Goal: Information Seeking & Learning: Learn about a topic

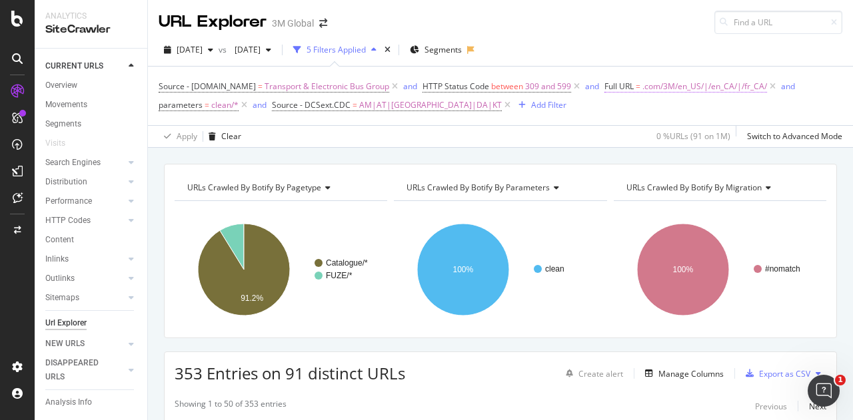
click at [699, 89] on span ".com/3M/en_US/|/en_CA/|/fr_CA/" at bounding box center [704, 86] width 125 height 19
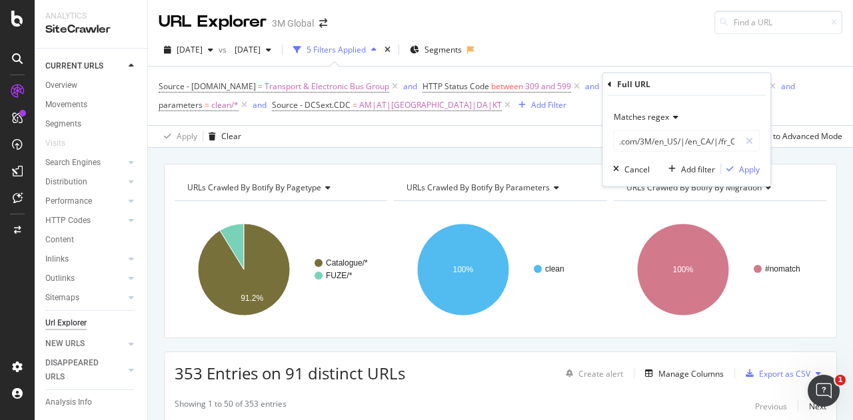
click at [719, 43] on div "[DATE] vs [DATE] 5 Filters Applied Segments" at bounding box center [500, 52] width 705 height 27
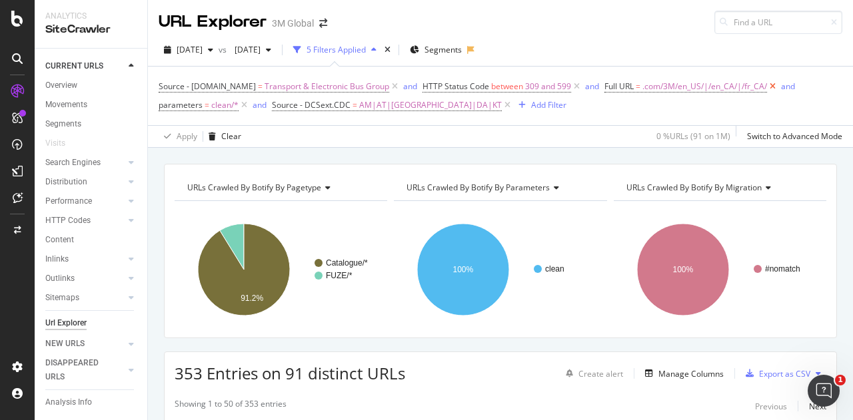
click at [770, 86] on icon at bounding box center [772, 86] width 11 height 13
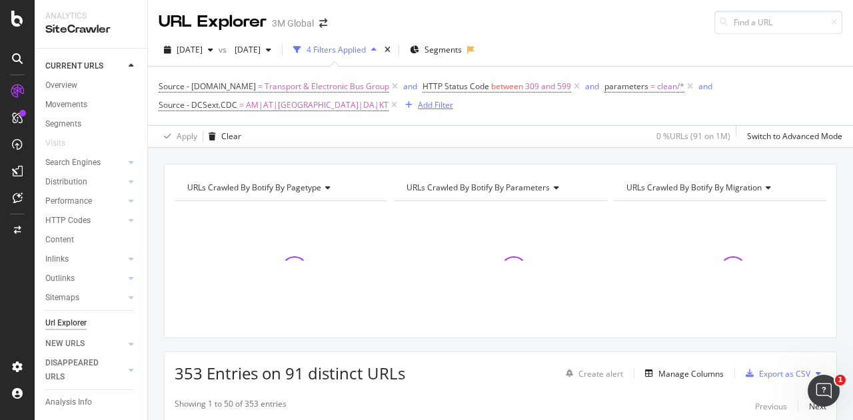
click at [418, 105] on div "Add Filter" at bounding box center [435, 104] width 35 height 11
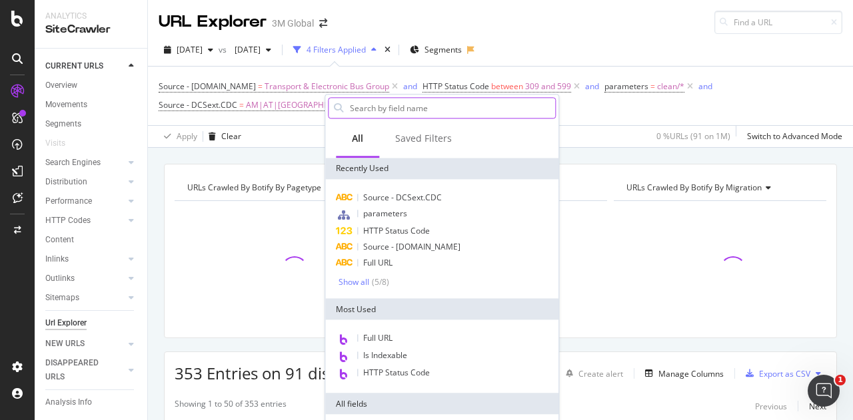
click at [365, 109] on input "text" at bounding box center [451, 108] width 206 height 20
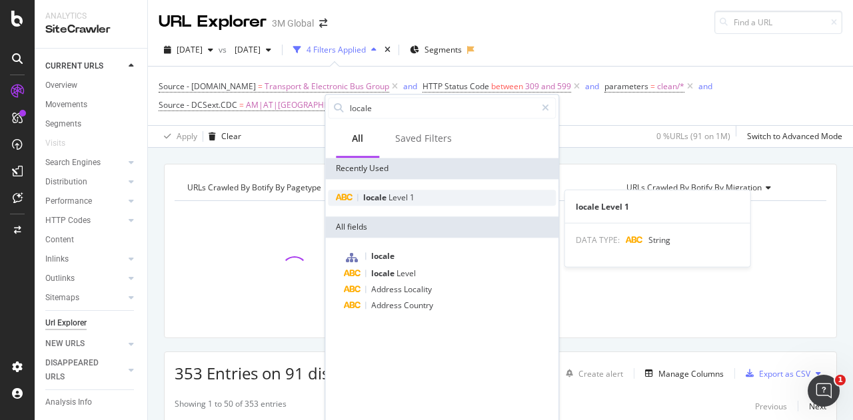
type input "locale"
click at [398, 193] on span "Level" at bounding box center [398, 197] width 21 height 11
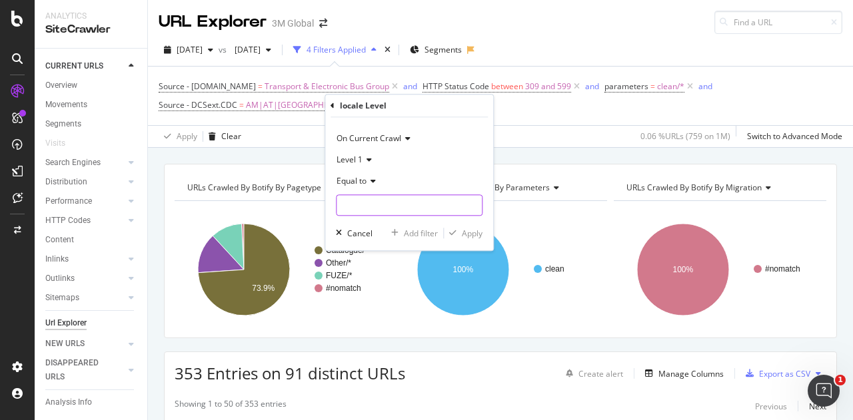
click at [376, 203] on input "text" at bounding box center [408, 205] width 145 height 21
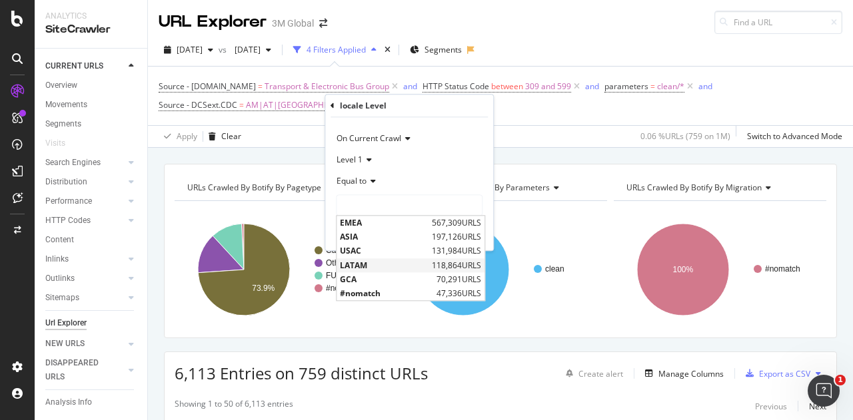
click at [364, 262] on span "LATAM" at bounding box center [384, 265] width 89 height 11
type input "LATAM"
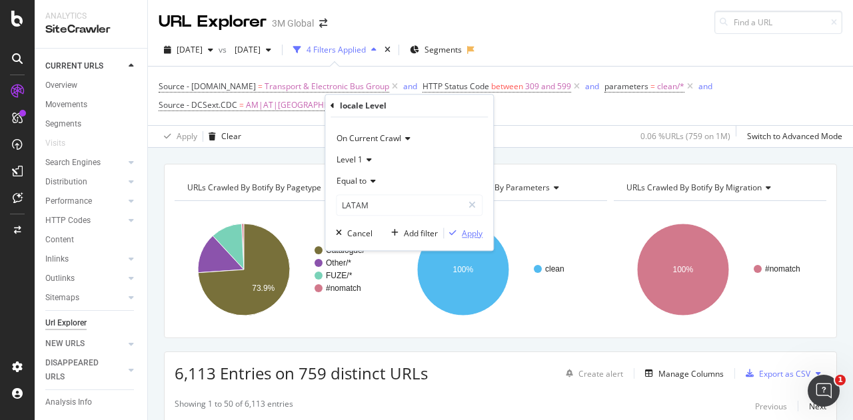
click at [468, 233] on div "Apply" at bounding box center [472, 233] width 21 height 11
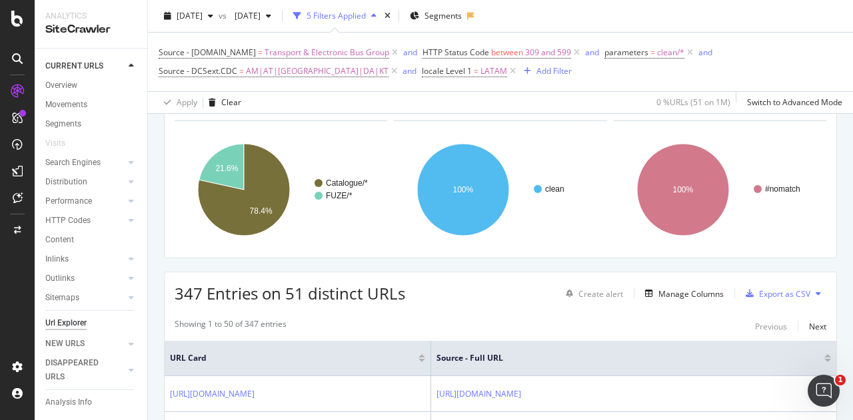
scroll to position [67, 0]
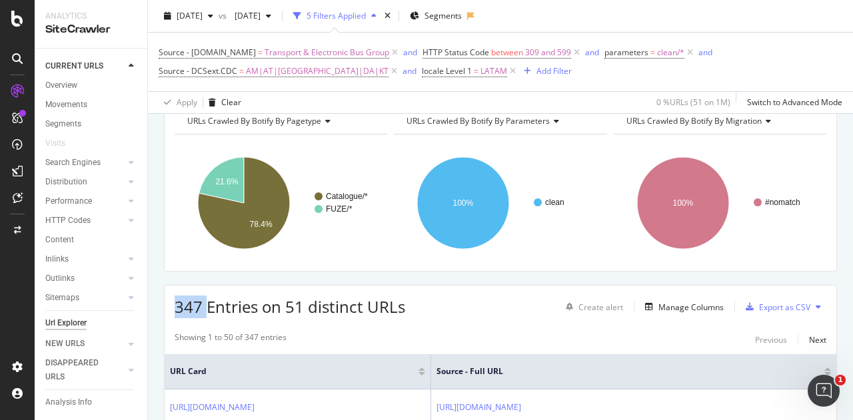
drag, startPoint x: 204, startPoint y: 305, endPoint x: 177, endPoint y: 304, distance: 27.3
click at [177, 304] on span "347 Entries on 51 distinct URLs" at bounding box center [290, 307] width 230 height 22
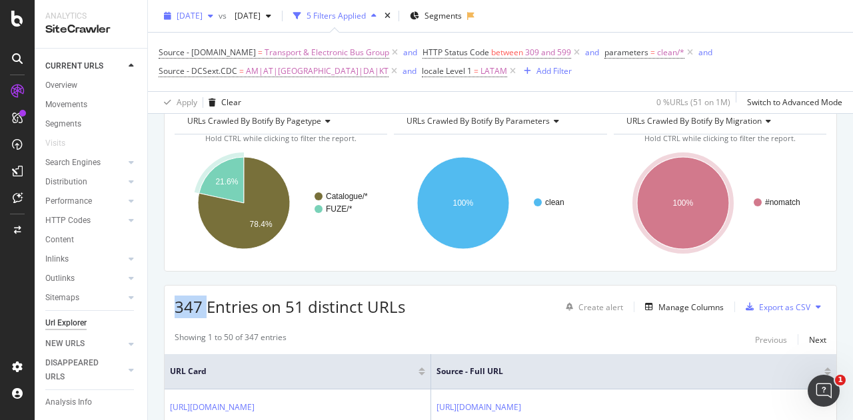
click at [202, 15] on span "[DATE]" at bounding box center [190, 15] width 26 height 11
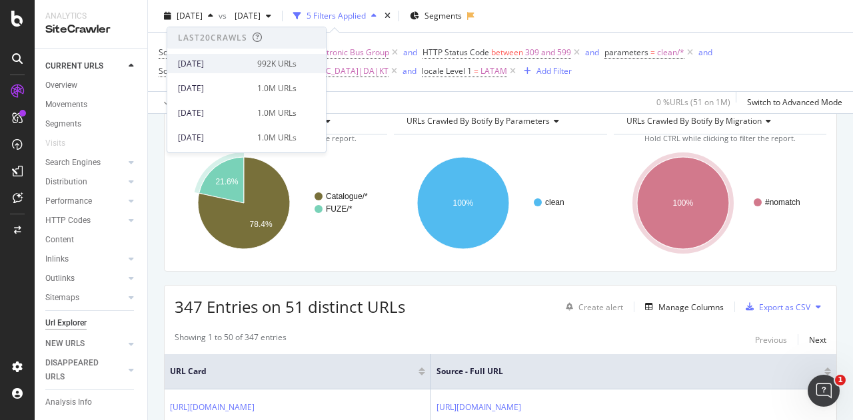
click at [213, 61] on div "[DATE]" at bounding box center [213, 64] width 71 height 12
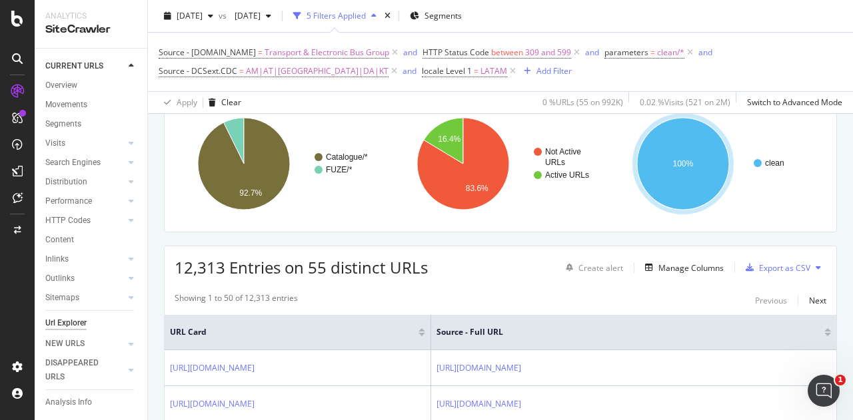
scroll to position [133, 0]
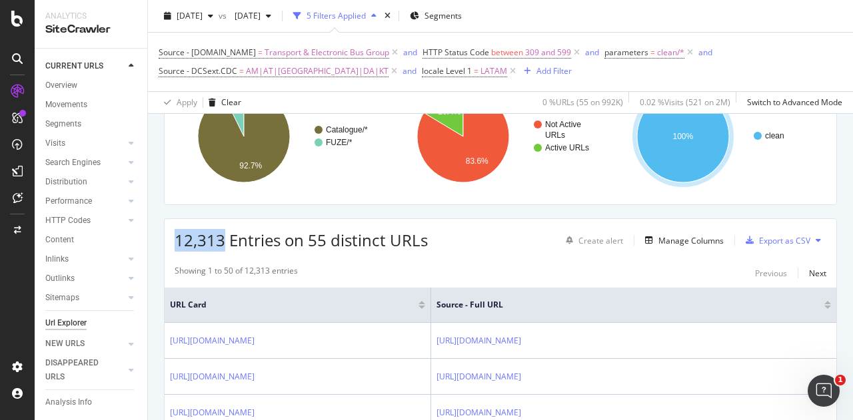
drag, startPoint x: 224, startPoint y: 235, endPoint x: 154, endPoint y: 236, distance: 70.0
copy span "12,313"
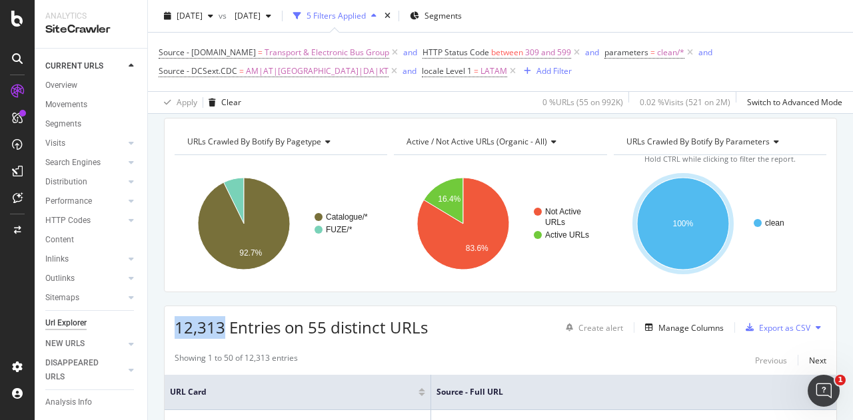
scroll to position [0, 0]
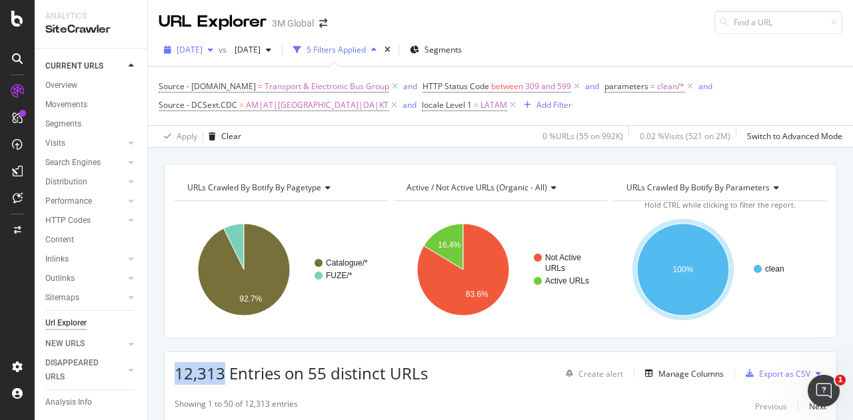
click at [202, 47] on span "[DATE]" at bounding box center [190, 49] width 26 height 11
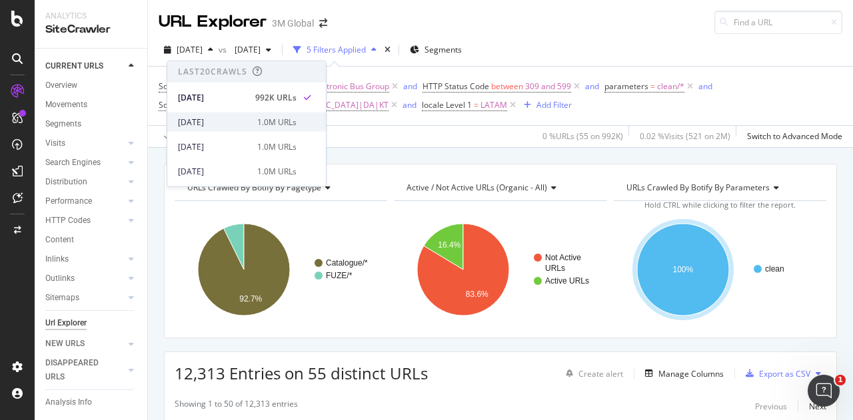
click at [207, 125] on div "[DATE]" at bounding box center [213, 122] width 71 height 12
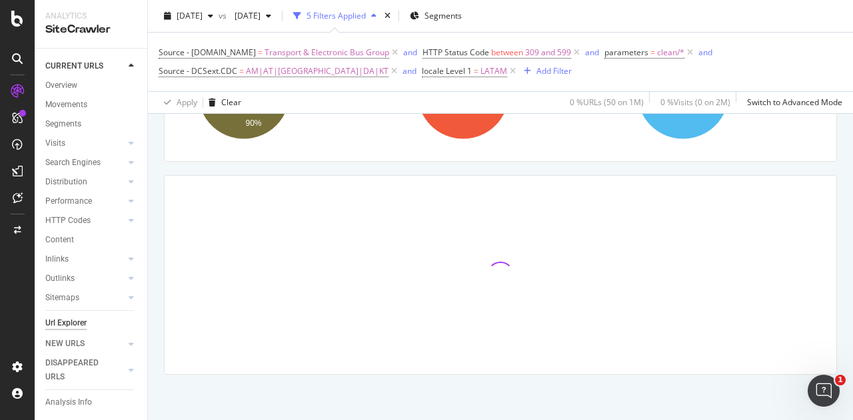
scroll to position [177, 0]
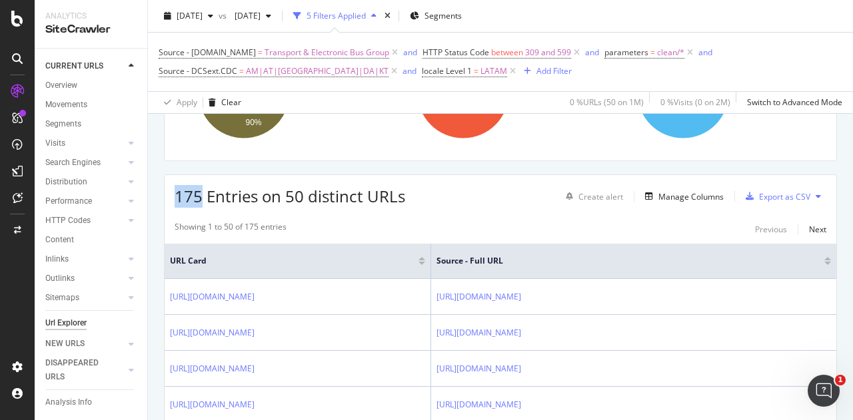
drag, startPoint x: 200, startPoint y: 196, endPoint x: 165, endPoint y: 194, distance: 34.7
click at [165, 194] on div "175 Entries on 50 distinct URLs Create alert Manage Columns Export as CSV" at bounding box center [500, 191] width 671 height 33
copy span "175"
click at [414, 146] on rect "A chart." at bounding box center [498, 93] width 209 height 116
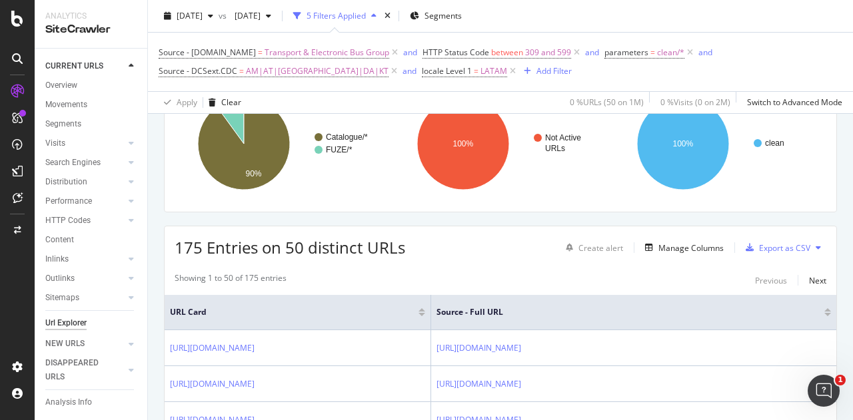
scroll to position [0, 0]
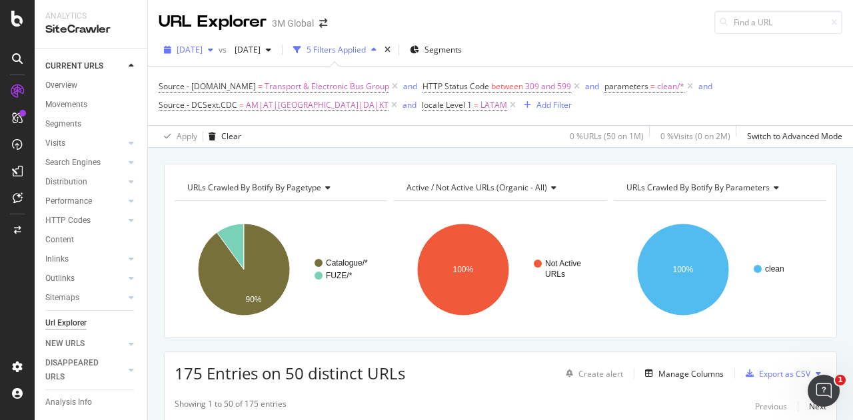
click at [180, 47] on span "[DATE]" at bounding box center [190, 49] width 26 height 11
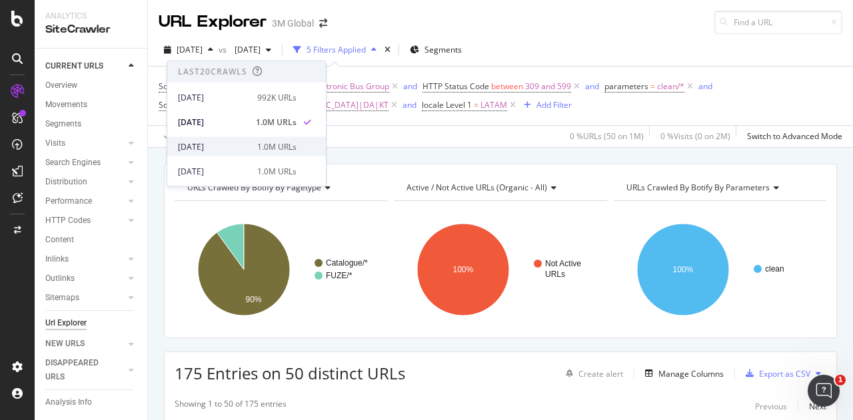
click at [248, 145] on div "[DATE] 1.0M URLs" at bounding box center [237, 147] width 119 height 12
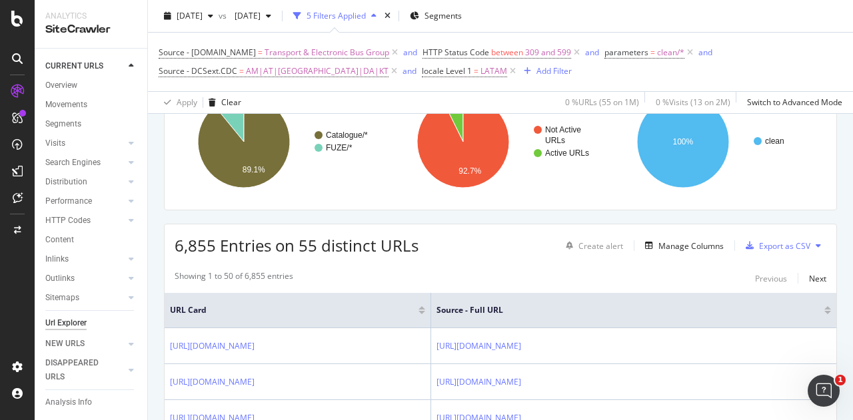
scroll to position [133, 0]
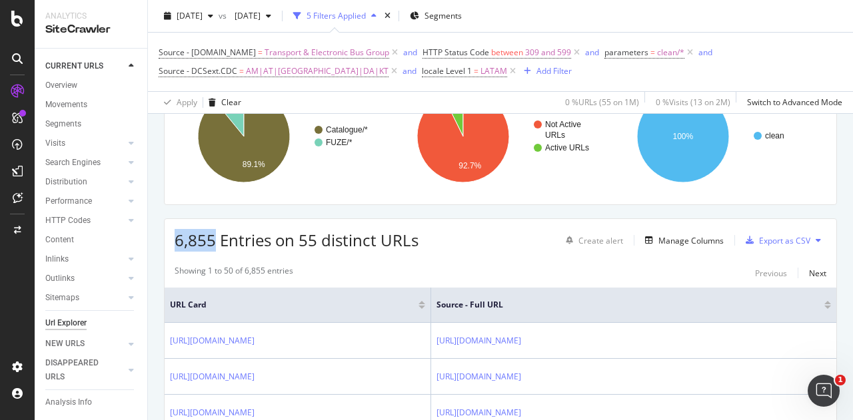
drag, startPoint x: 212, startPoint y: 236, endPoint x: 169, endPoint y: 241, distance: 42.9
click at [169, 241] on div "6,855 Entries on 55 distinct URLs Create alert Manage Columns Export as CSV" at bounding box center [500, 235] width 671 height 33
copy span "6,855"
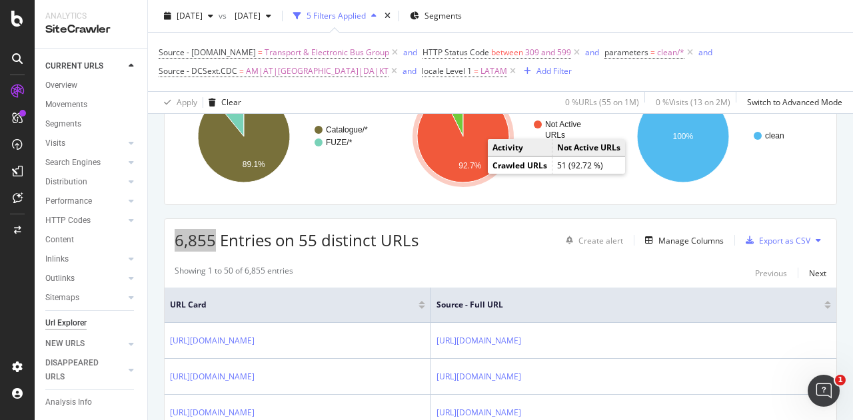
scroll to position [0, 0]
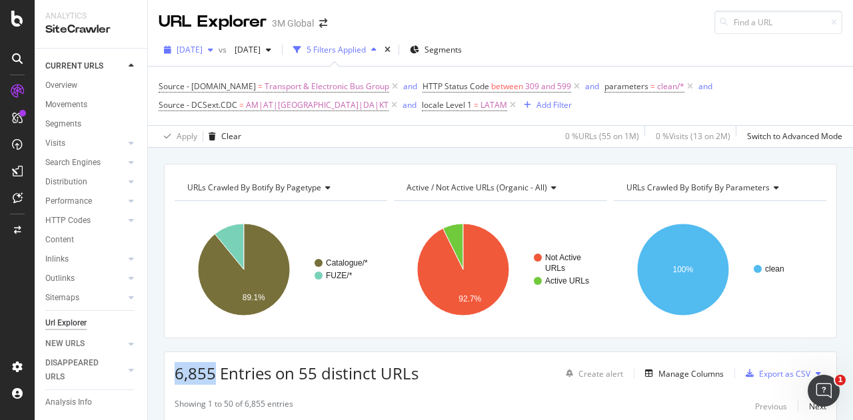
click at [203, 55] on div "[DATE]" at bounding box center [189, 50] width 60 height 20
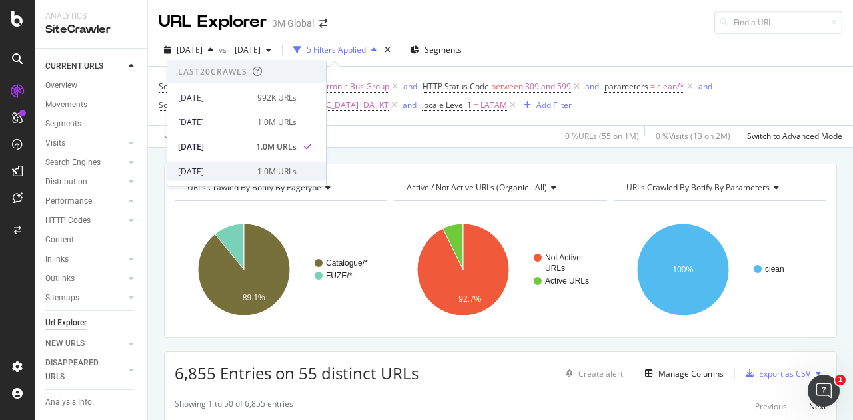
click at [230, 166] on div "[DATE]" at bounding box center [213, 171] width 71 height 12
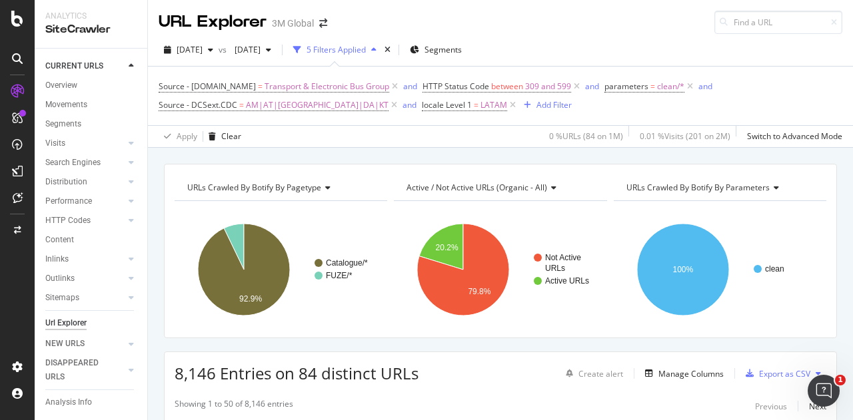
scroll to position [67, 0]
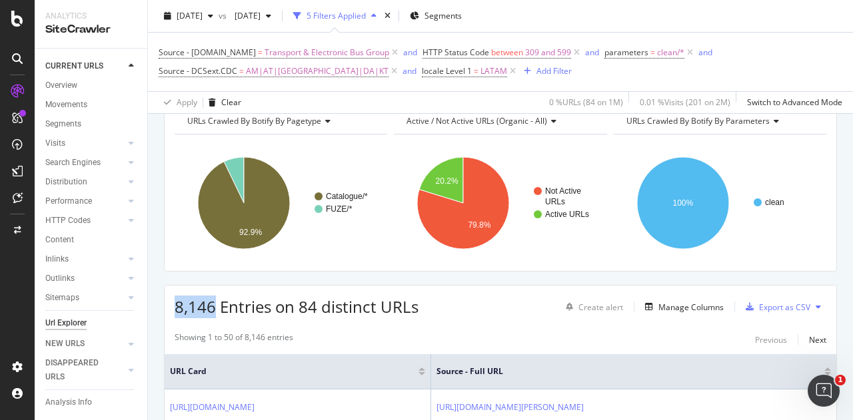
copy span "8,146"
drag, startPoint x: 206, startPoint y: 306, endPoint x: 167, endPoint y: 306, distance: 39.3
click at [167, 306] on div "8,146 Entries on 84 distinct URLs Create alert Manage Columns Export as CSV" at bounding box center [500, 302] width 671 height 33
click at [206, 7] on div "[DATE]" at bounding box center [189, 16] width 60 height 20
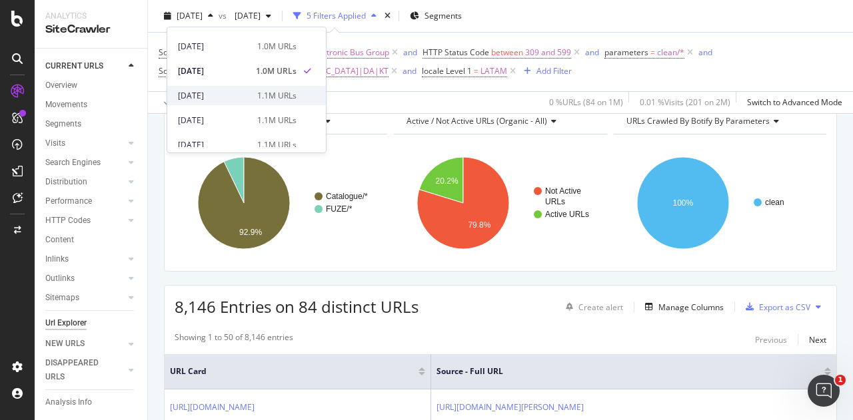
click at [230, 92] on div "[DATE]" at bounding box center [213, 96] width 71 height 12
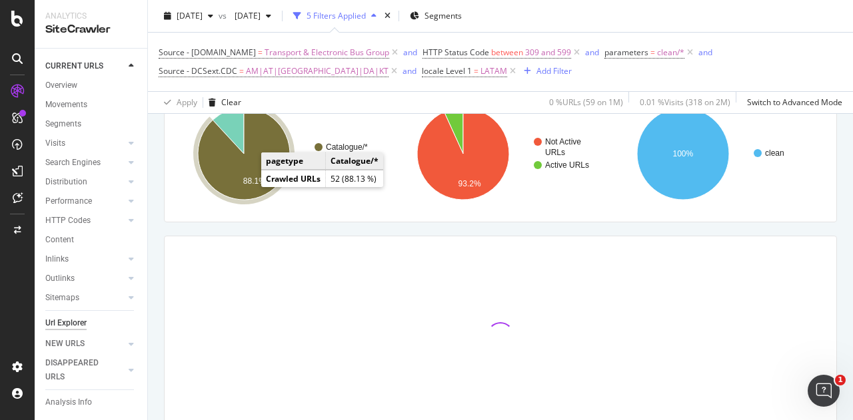
scroll to position [133, 0]
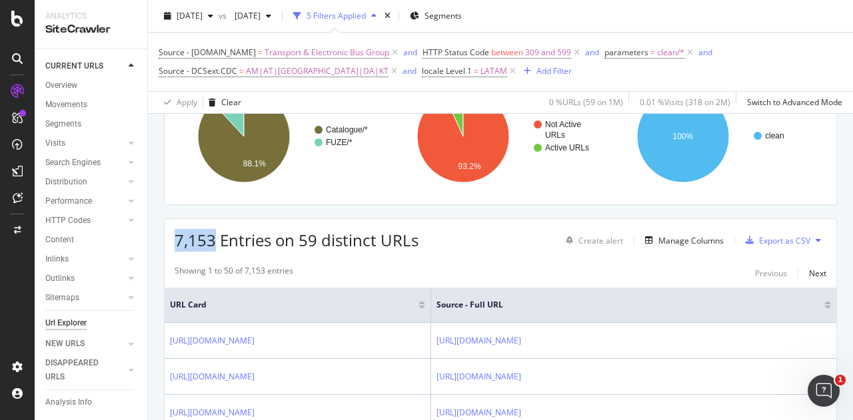
copy span "7,153"
drag, startPoint x: 214, startPoint y: 239, endPoint x: 177, endPoint y: 239, distance: 36.6
click at [177, 239] on span "7,153 Entries on 59 distinct URLs" at bounding box center [297, 240] width 244 height 22
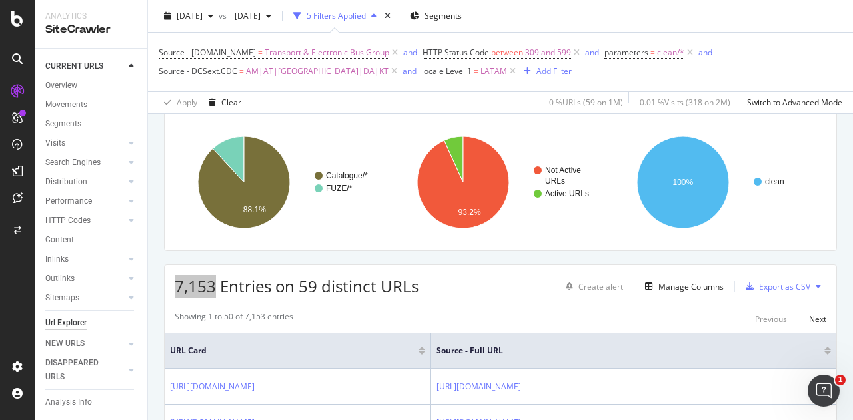
scroll to position [67, 0]
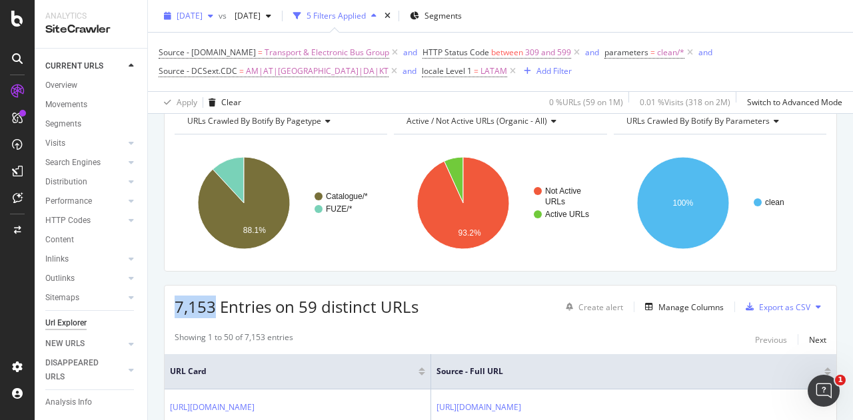
click at [202, 19] on span "[DATE]" at bounding box center [190, 15] width 26 height 11
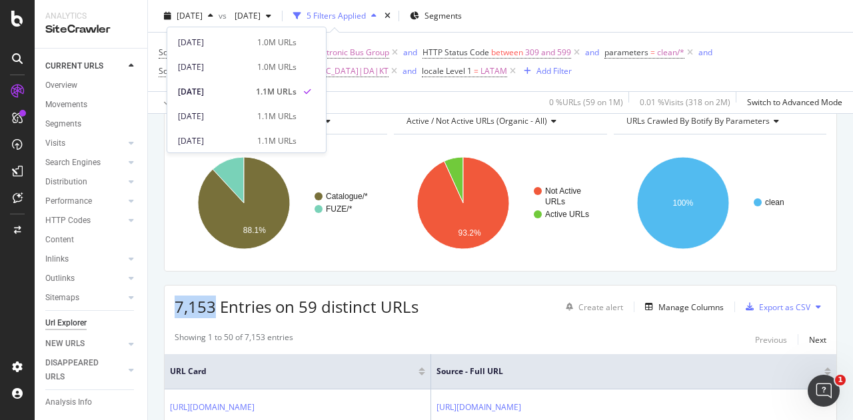
scroll to position [133, 0]
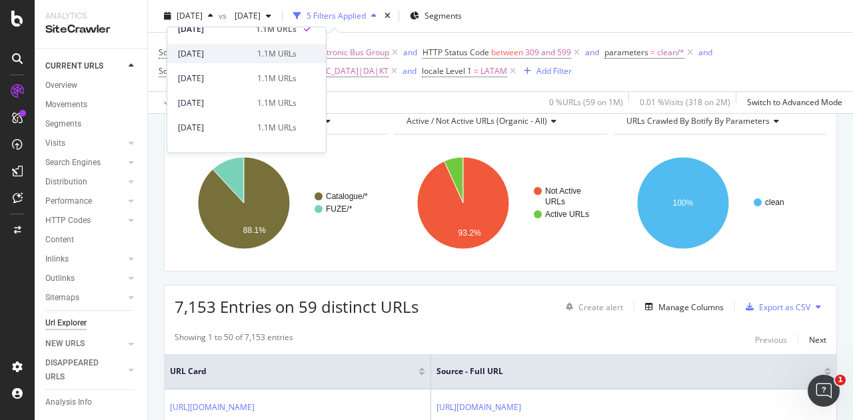
click at [236, 58] on div "[DATE]" at bounding box center [213, 54] width 71 height 12
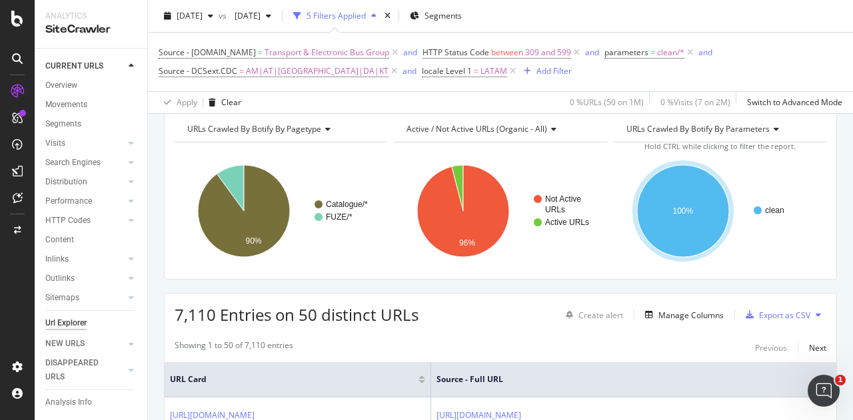
scroll to position [200, 0]
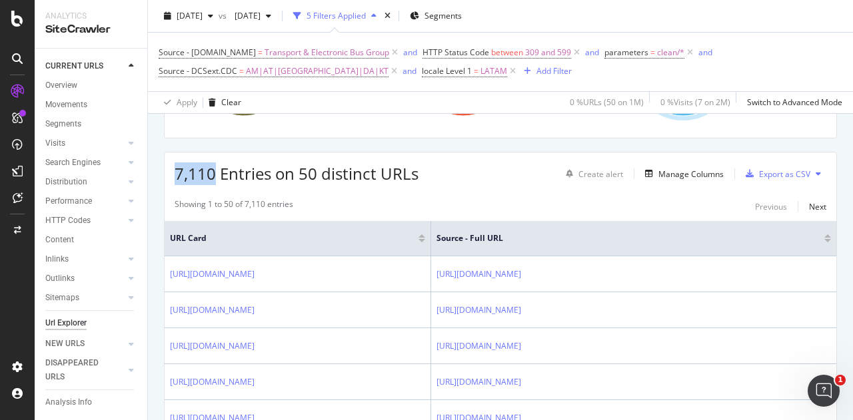
drag, startPoint x: 212, startPoint y: 174, endPoint x: 170, endPoint y: 170, distance: 42.2
click at [170, 170] on div "7,110 Entries on 50 distinct URLs Create alert Manage Columns Export as CSV" at bounding box center [500, 169] width 671 height 33
copy span "7,110"
click at [524, 69] on icon "button" at bounding box center [527, 71] width 7 height 8
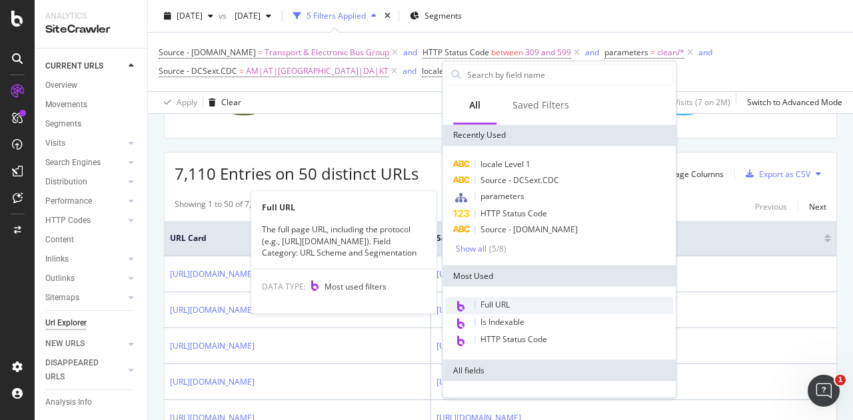
click at [508, 300] on span "Full URL" at bounding box center [494, 304] width 29 height 11
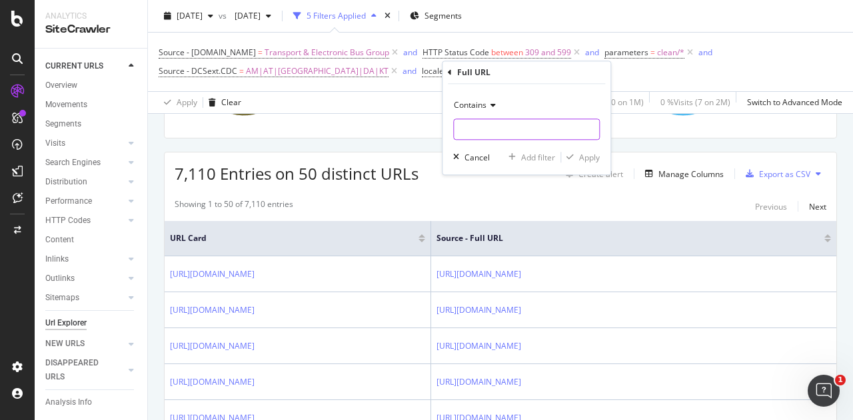
click at [501, 123] on input "text" at bounding box center [526, 129] width 145 height 21
click at [482, 111] on div "Contains" at bounding box center [526, 105] width 147 height 21
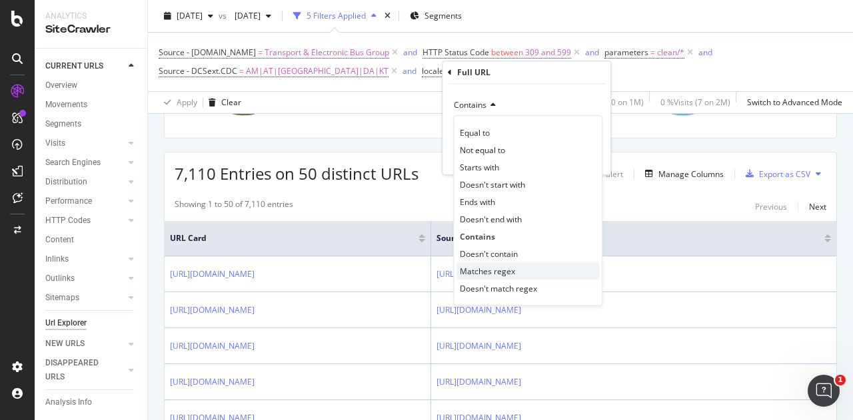
click at [494, 270] on span "Matches regex" at bounding box center [487, 271] width 55 height 11
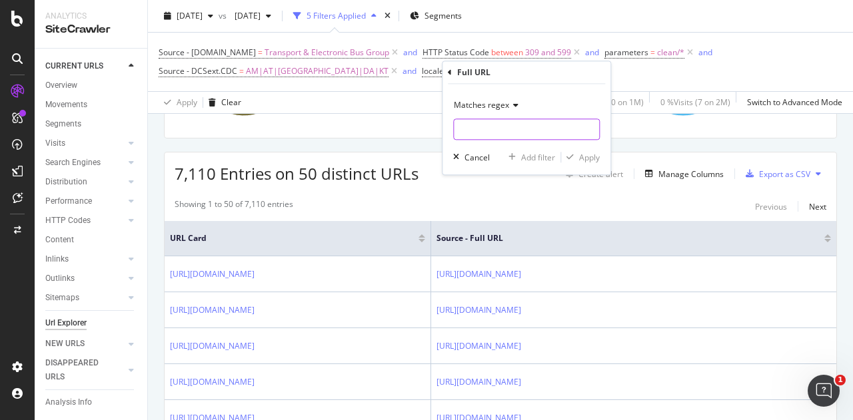
click at [486, 128] on input "text" at bounding box center [526, 129] width 145 height 21
paste input "en_AR|en_CR|en_DO|en_GT|en_HN|en_JM|en_MX|en_PA|en_SV|en_TT|es_AR|es_BO|es_CL|e…"
type input "en_AR|en_CR|en_DO|en_GT|en_HN|en_JM|en_MX|en_PA|en_SV|en_TT|es_AR|es_BO|es_CL|e…"
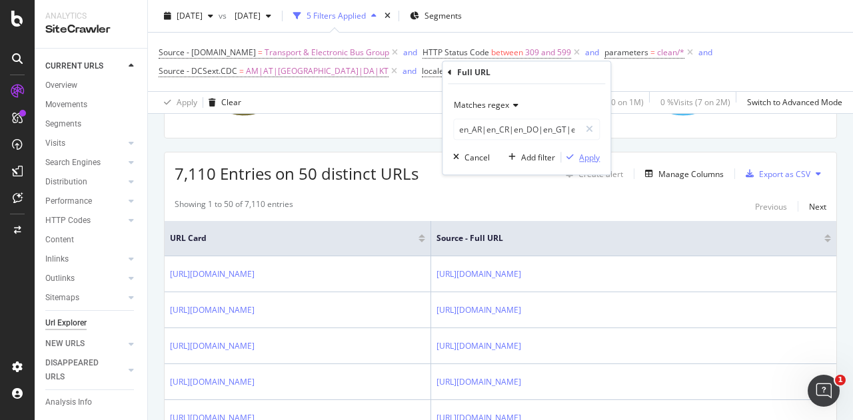
click at [588, 158] on div "Apply" at bounding box center [589, 157] width 21 height 11
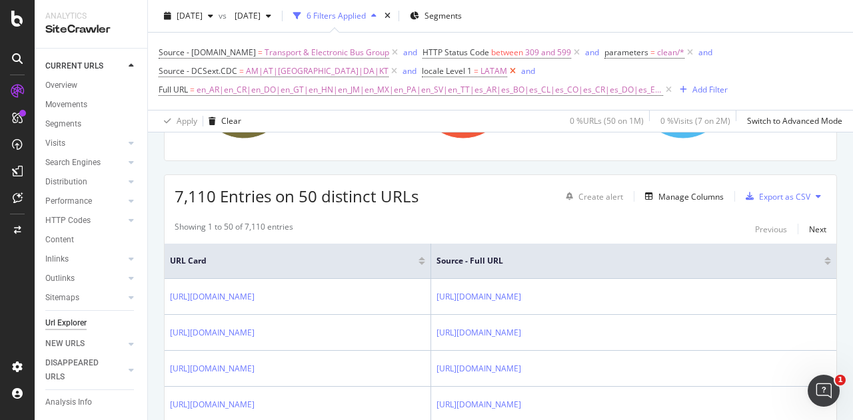
scroll to position [218, 0]
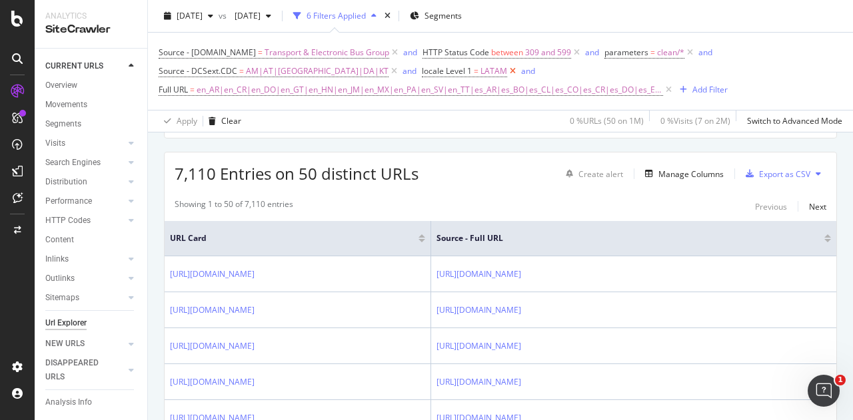
click at [507, 71] on icon at bounding box center [512, 71] width 11 height 13
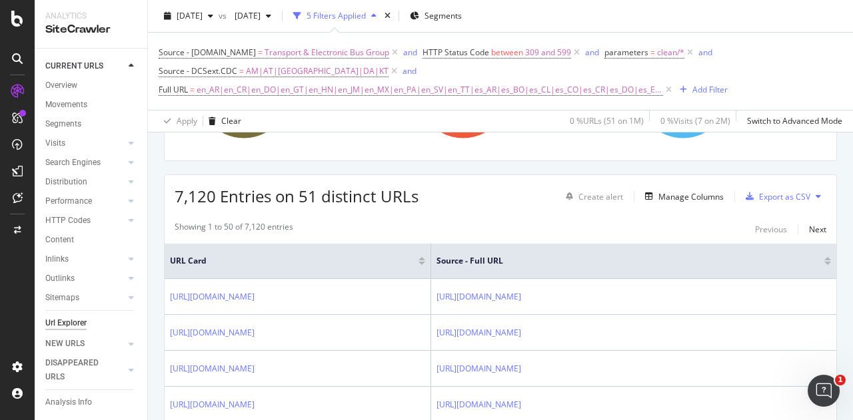
scroll to position [218, 0]
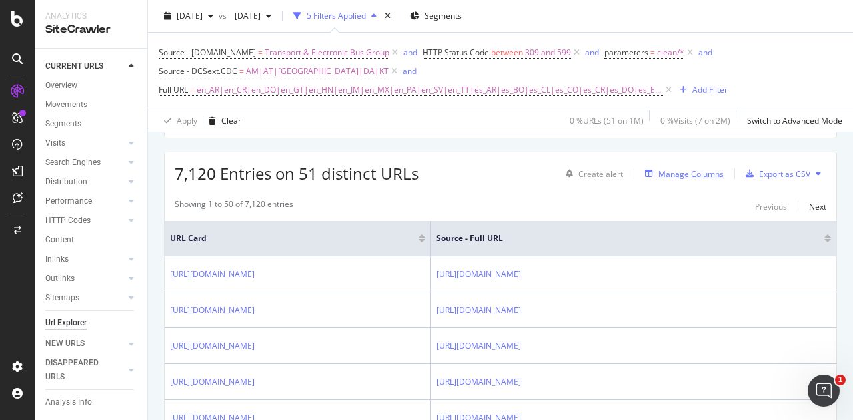
click at [664, 171] on div "Manage Columns" at bounding box center [690, 174] width 65 height 11
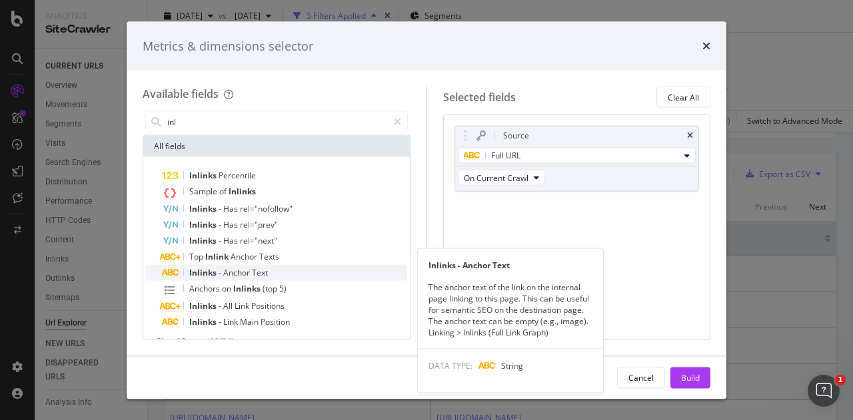
scroll to position [17, 0]
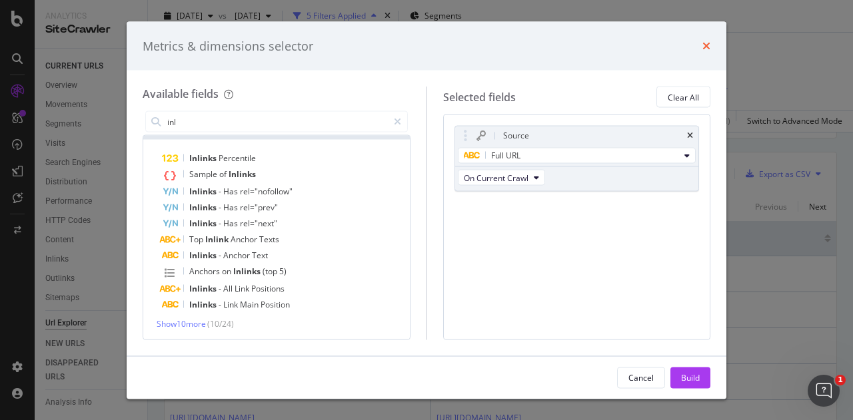
type input "inl"
click at [707, 43] on icon "times" at bounding box center [706, 46] width 8 height 11
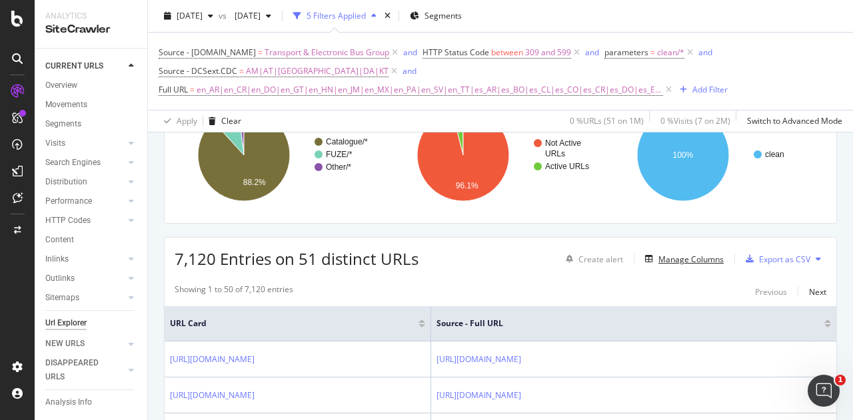
scroll to position [0, 0]
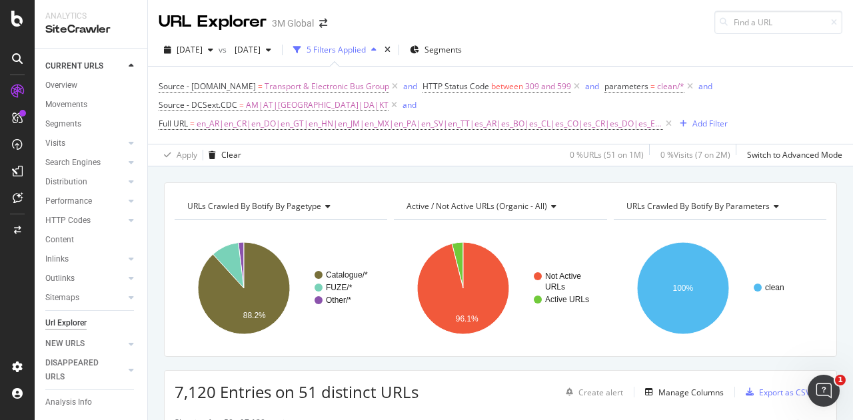
click at [533, 206] on span "Active / Not Active URLs (organic - all)" at bounding box center [476, 205] width 141 height 11
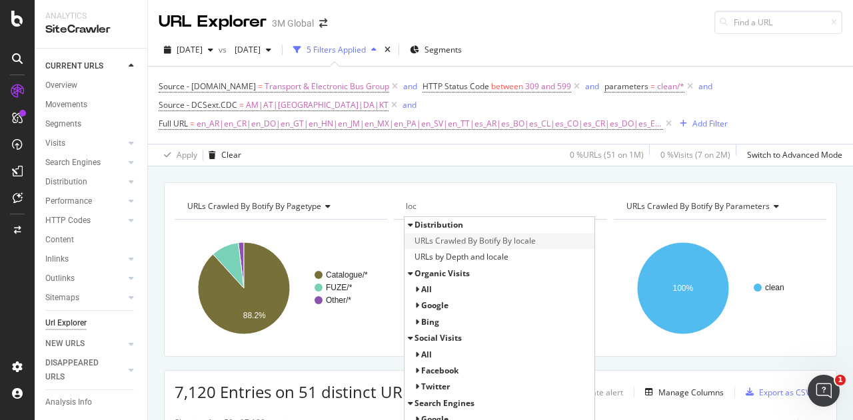
type input "loc"
click at [508, 242] on span "URLs Crawled By Botify By locale" at bounding box center [474, 240] width 121 height 13
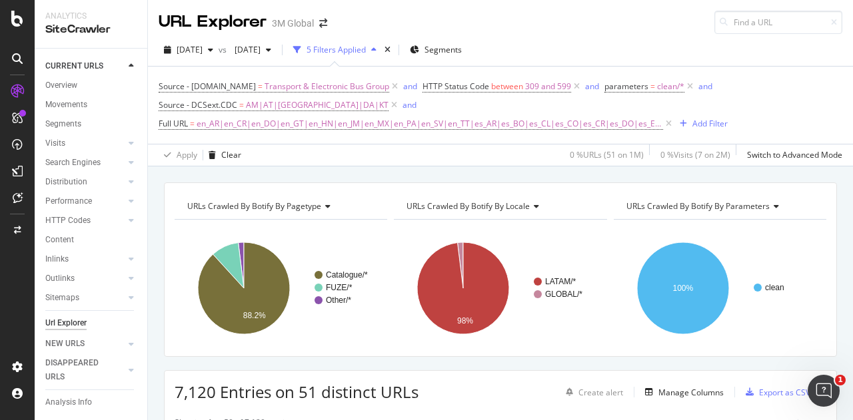
click at [503, 204] on span "URLs Crawled By Botify By locale" at bounding box center [467, 205] width 123 height 11
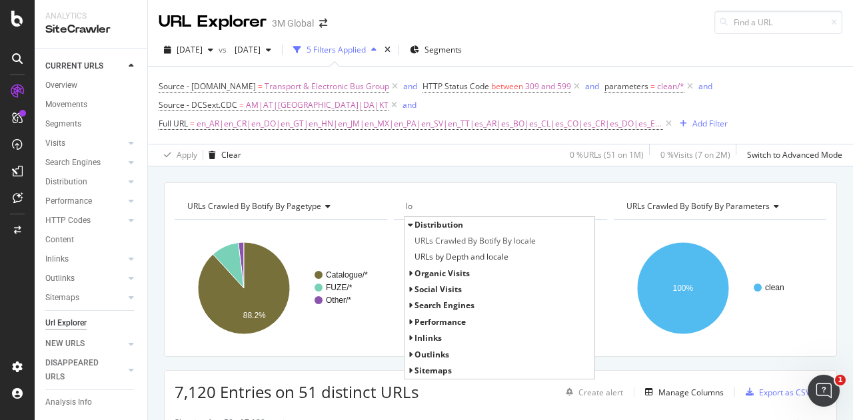
type input "l"
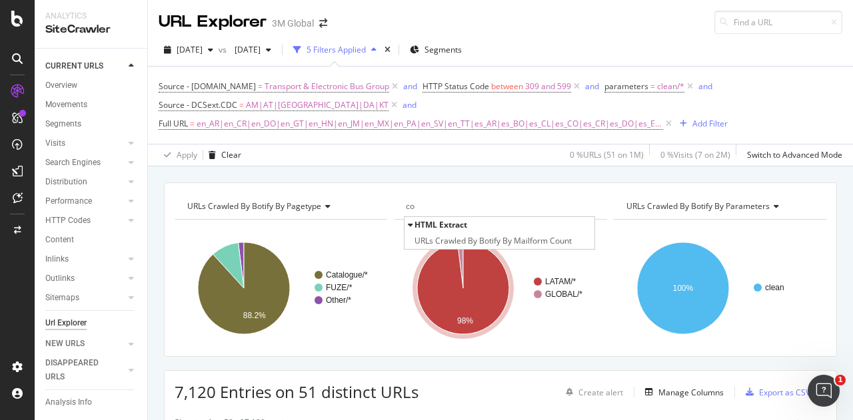
type input "c"
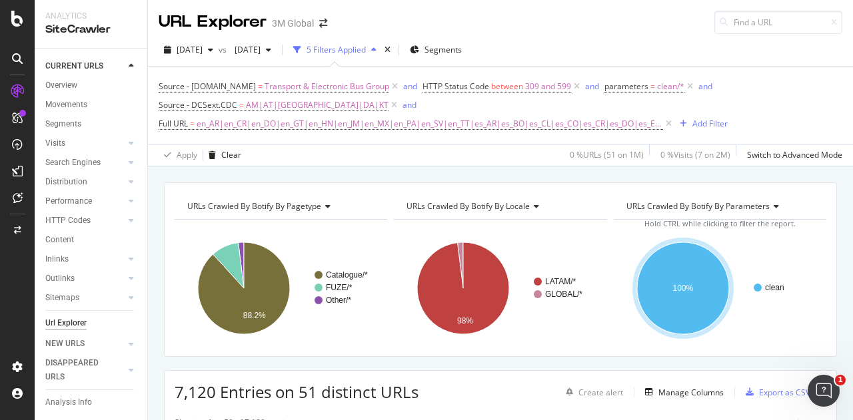
click at [468, 207] on span "URLs Crawled By Botify By locale" at bounding box center [467, 205] width 123 height 11
type input "host"
click at [468, 207] on input "host" at bounding box center [450, 206] width 89 height 21
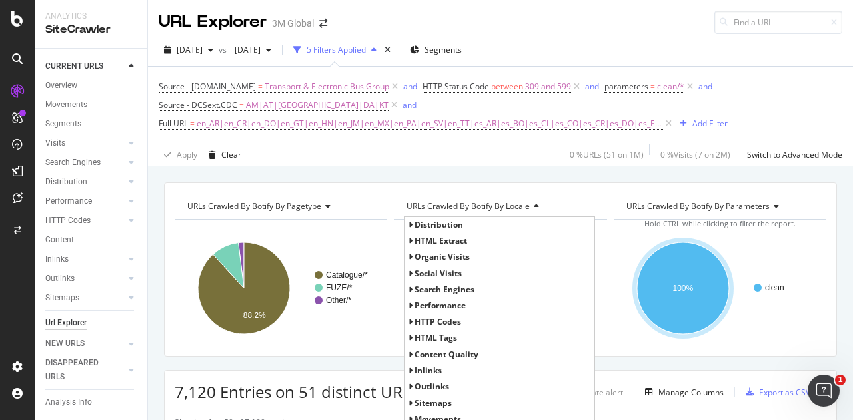
click at [409, 171] on div "URLs Crawled By Botify By pagetype Chart (by Value) Table Expand Export as CSV …" at bounding box center [500, 183] width 705 height 32
click at [518, 157] on div "Apply Clear 0 % URLs ( 51 on 1M ) 0 % Visits ( 7 on 2M ) Switch to Advanced Mode" at bounding box center [500, 155] width 705 height 22
